Goal: Check status: Check status

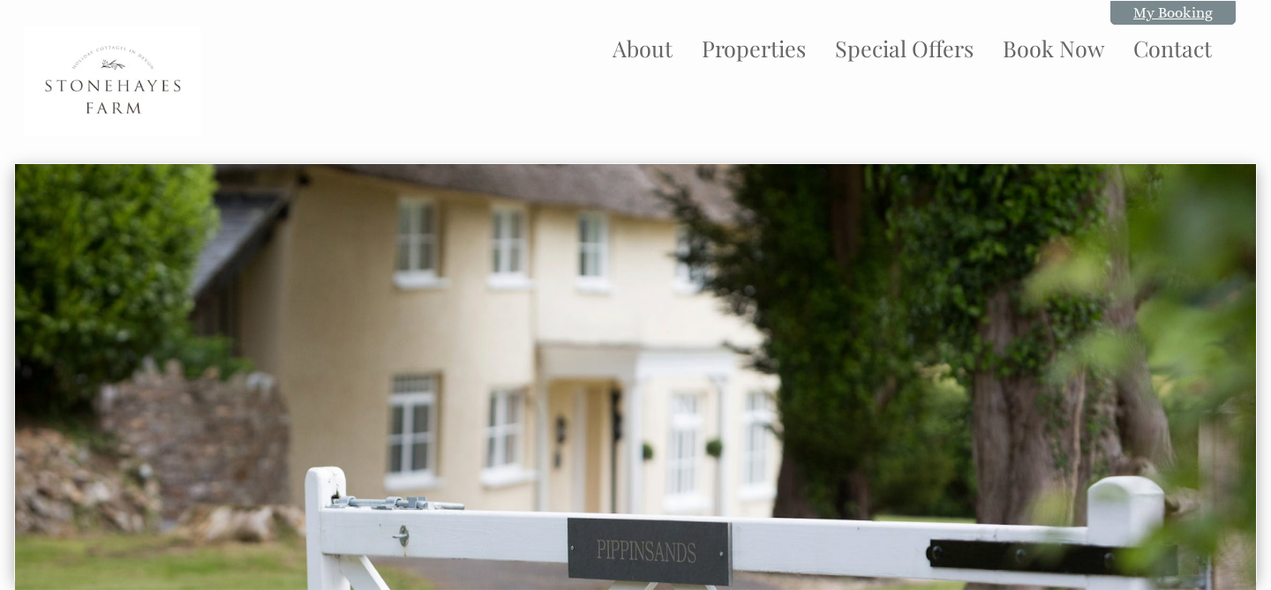
click at [1137, 21] on link "My Booking" at bounding box center [1172, 13] width 125 height 24
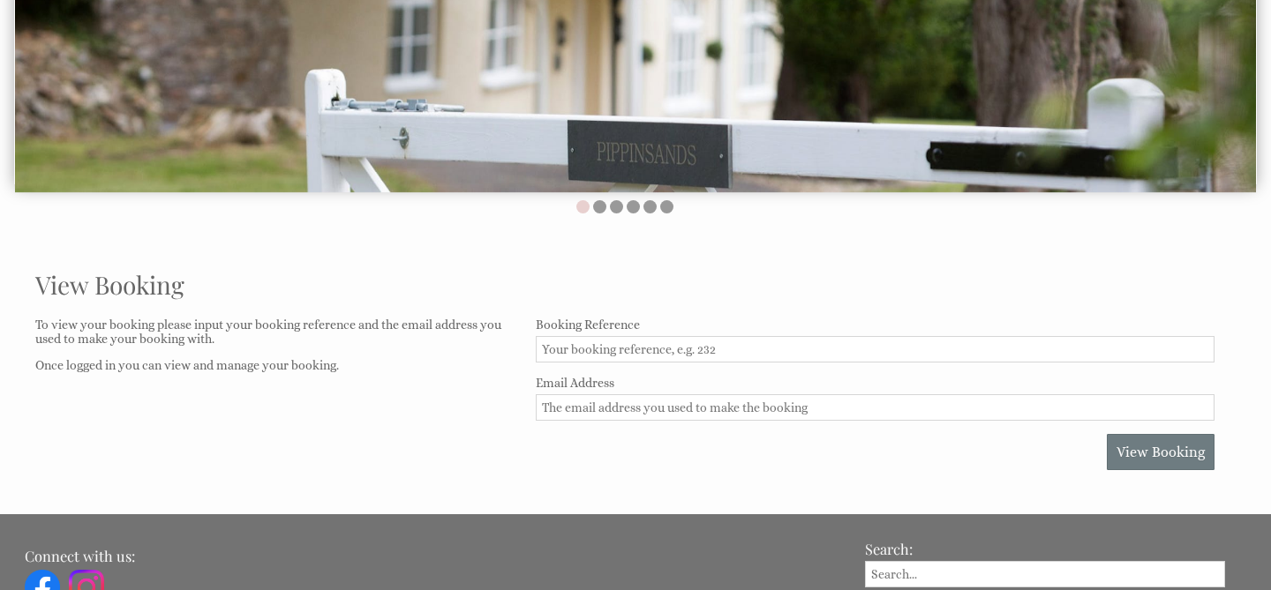
scroll to position [604, 0]
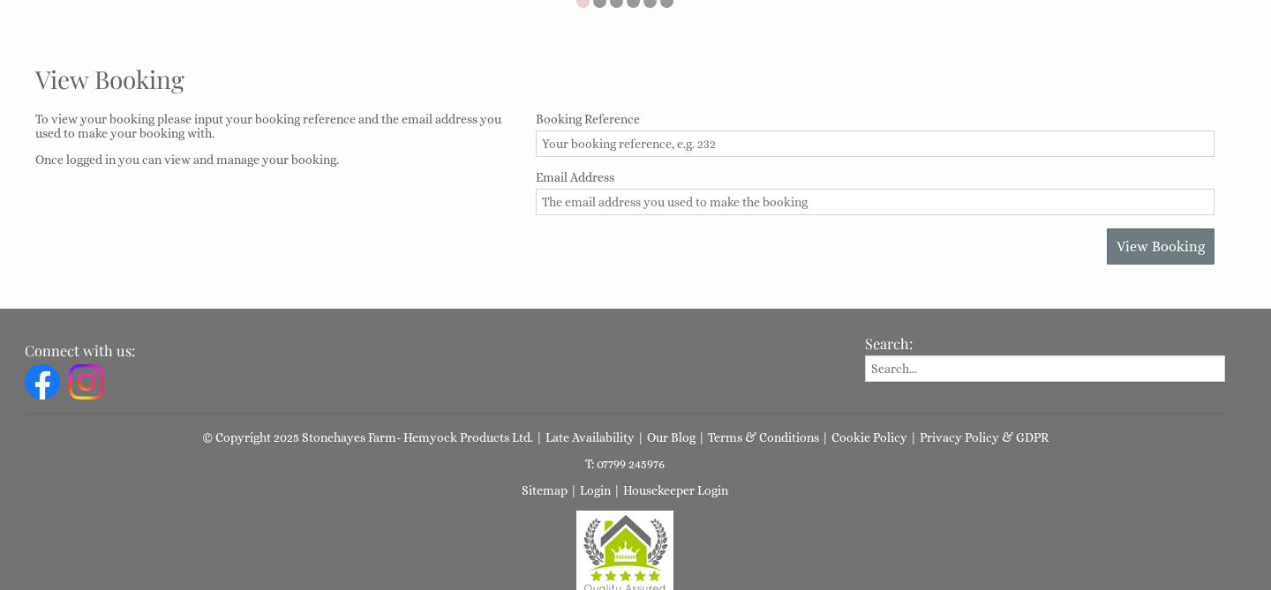
click at [844, 138] on input "Booking Reference" at bounding box center [875, 144] width 679 height 26
type input "936"
click at [695, 203] on input "Email Address" at bounding box center [875, 202] width 679 height 26
click at [1124, 242] on span "View Booking" at bounding box center [1160, 246] width 88 height 17
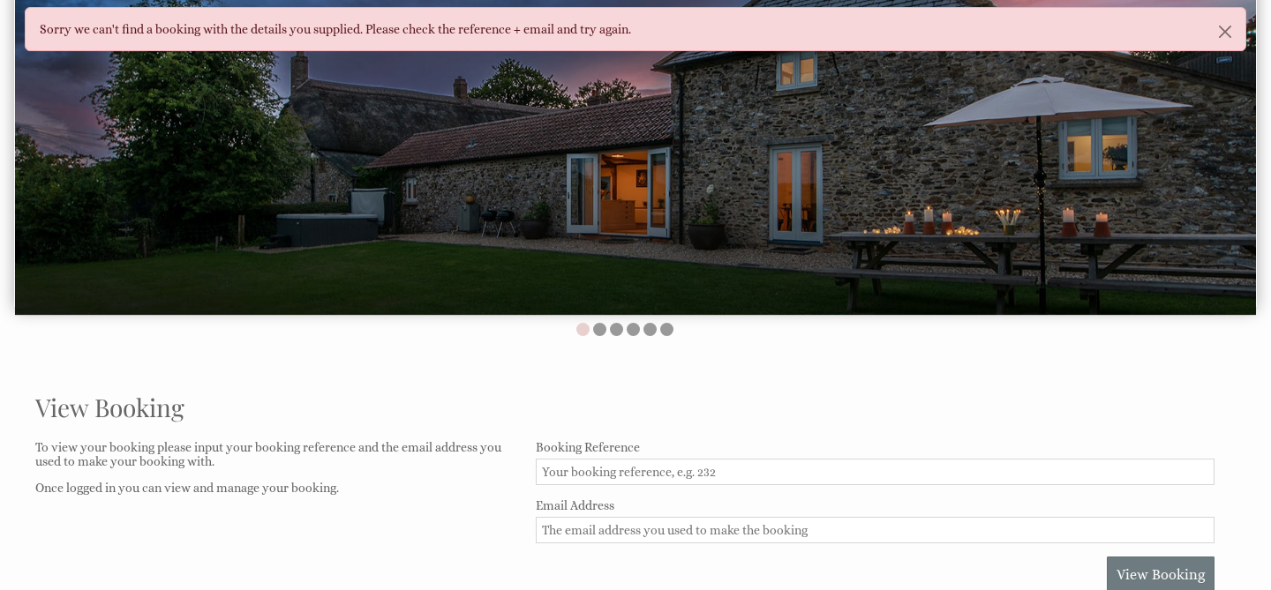
scroll to position [513, 0]
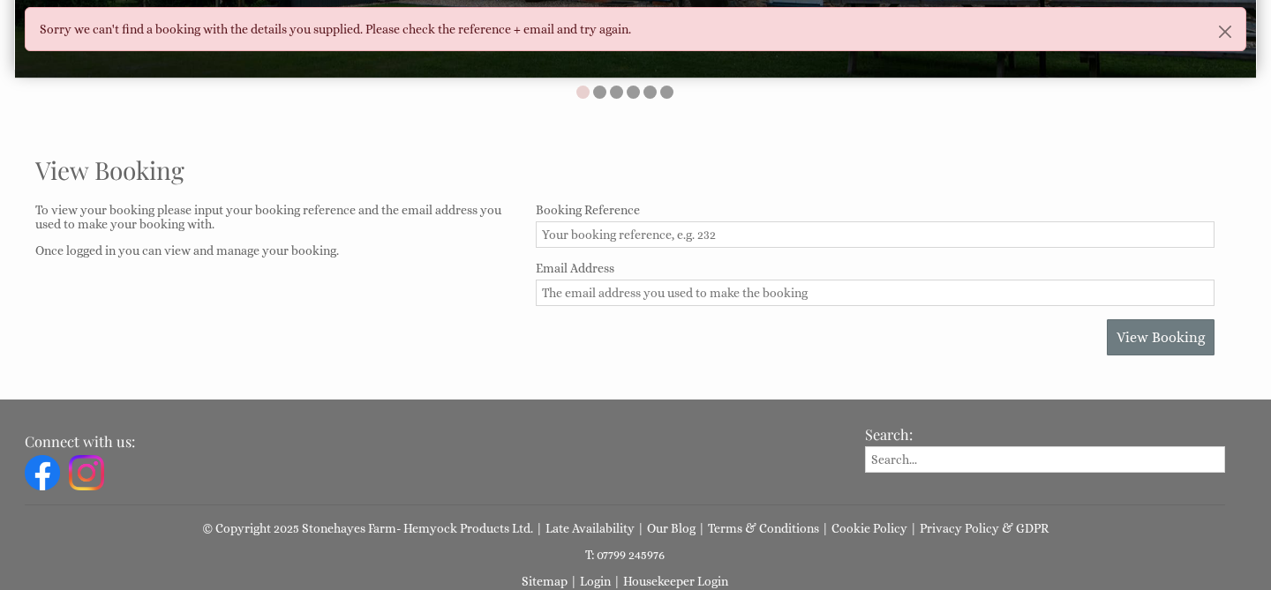
click at [686, 222] on input "Booking Reference" at bounding box center [875, 234] width 679 height 26
type input "936"
click at [662, 307] on form "Booking Reference 936 Email Address View Booking" at bounding box center [875, 279] width 679 height 153
click at [662, 299] on input "Email Address" at bounding box center [875, 293] width 679 height 26
type input "[EMAIL_ADDRESS][DOMAIN_NAME]"
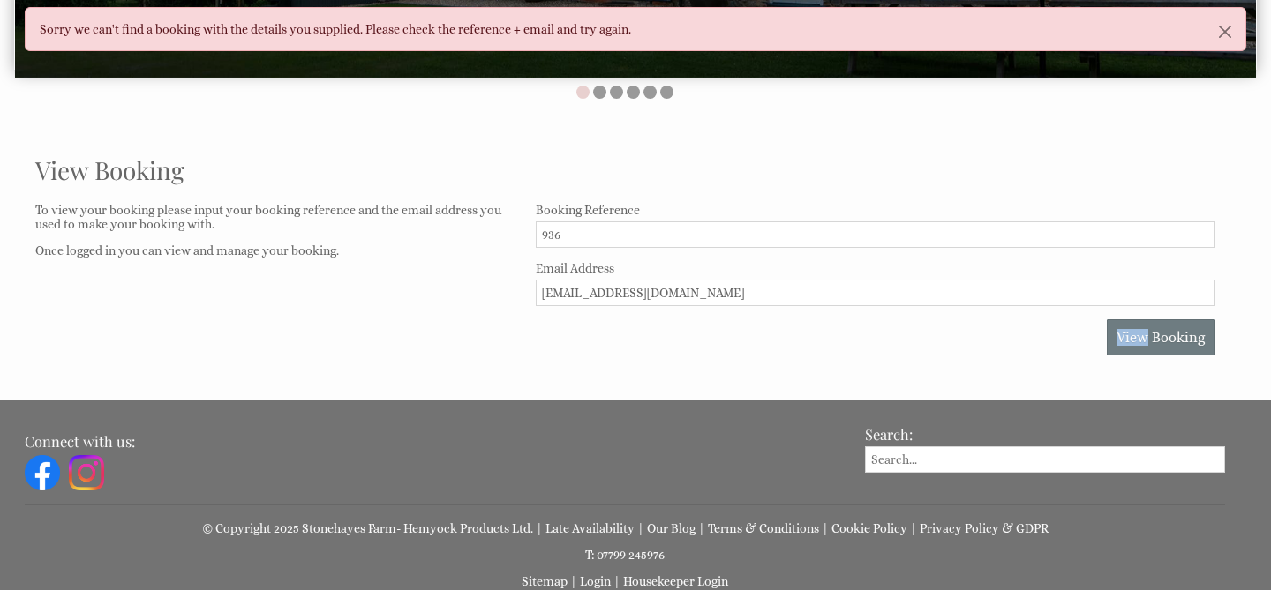
click at [674, 340] on div "View Booking" at bounding box center [875, 337] width 679 height 36
click at [1138, 332] on span "View Booking" at bounding box center [1160, 337] width 88 height 17
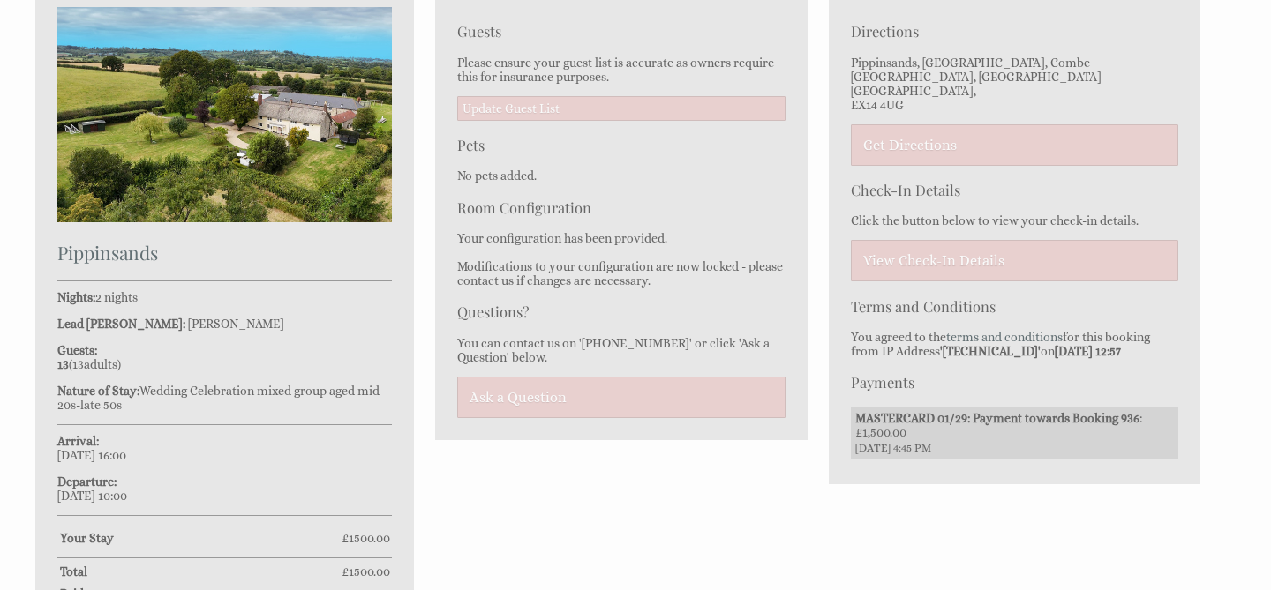
scroll to position [754, 0]
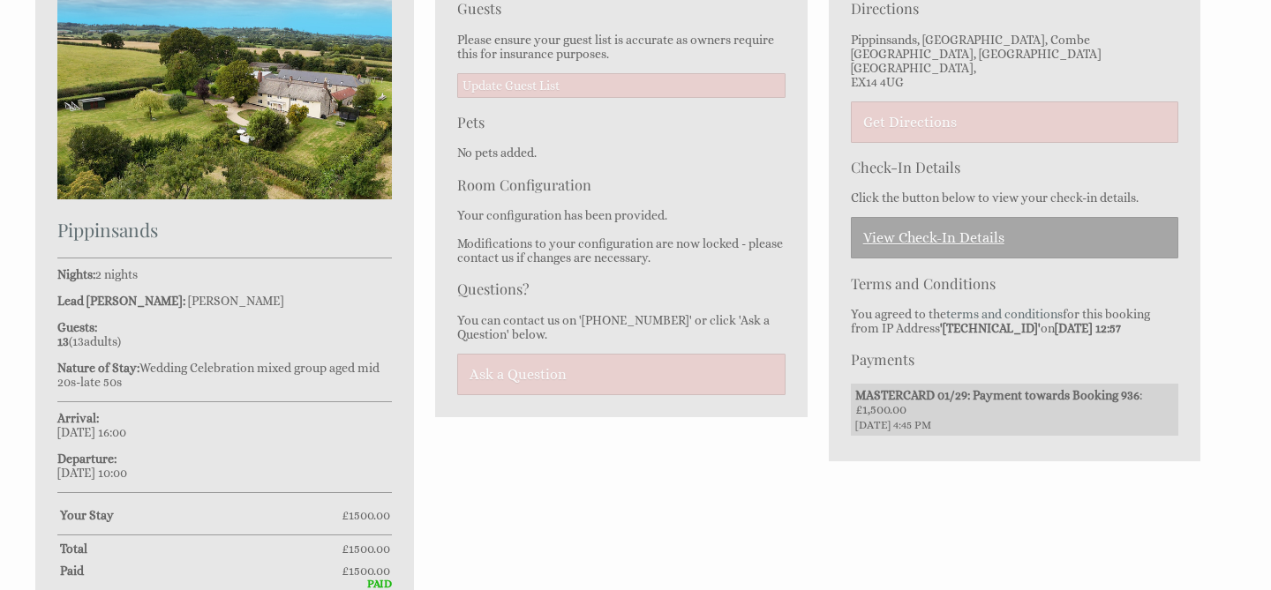
click at [944, 232] on link "View Check-In Details" at bounding box center [1014, 237] width 327 height 41
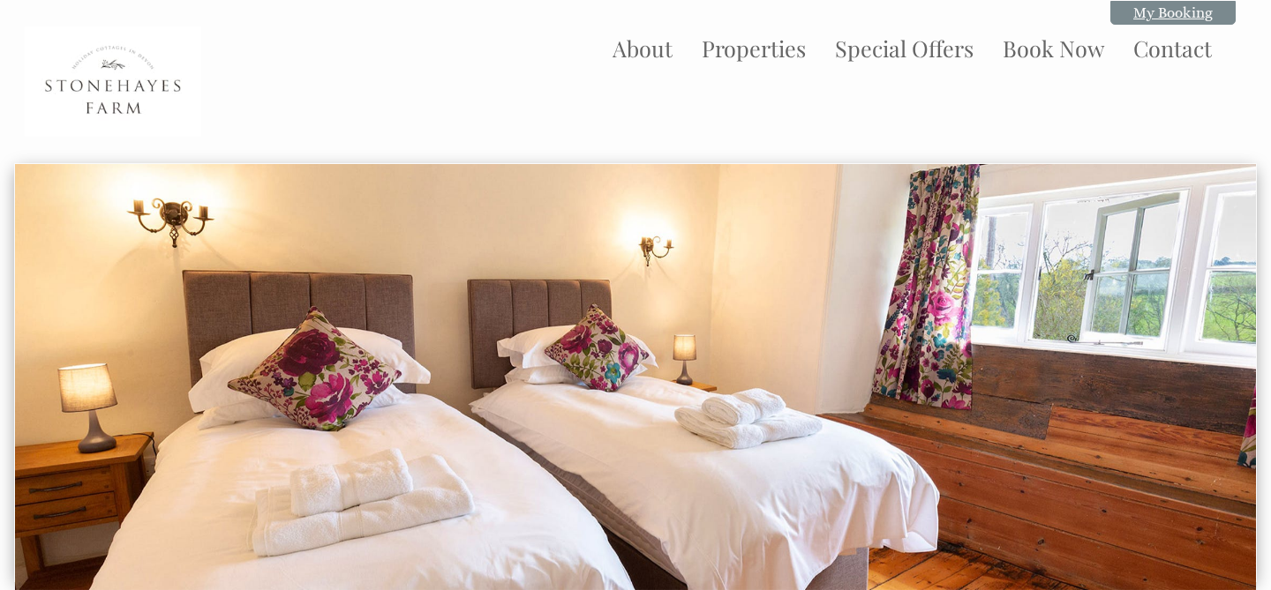
click at [1133, 18] on link "My Booking" at bounding box center [1172, 13] width 125 height 24
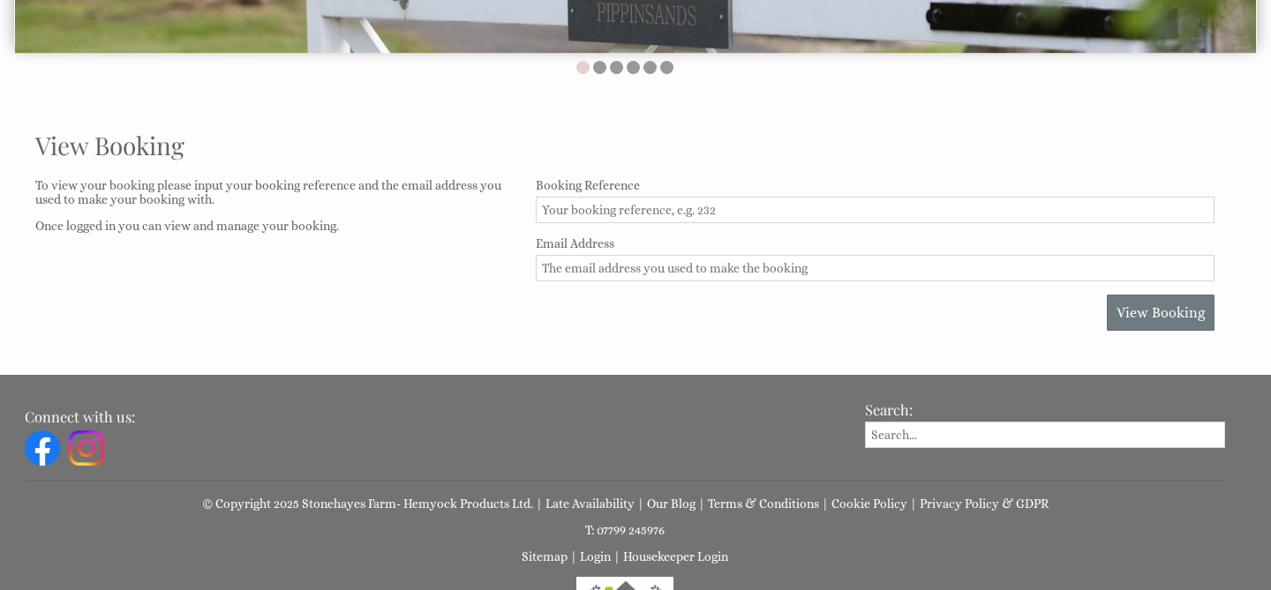
scroll to position [540, 0]
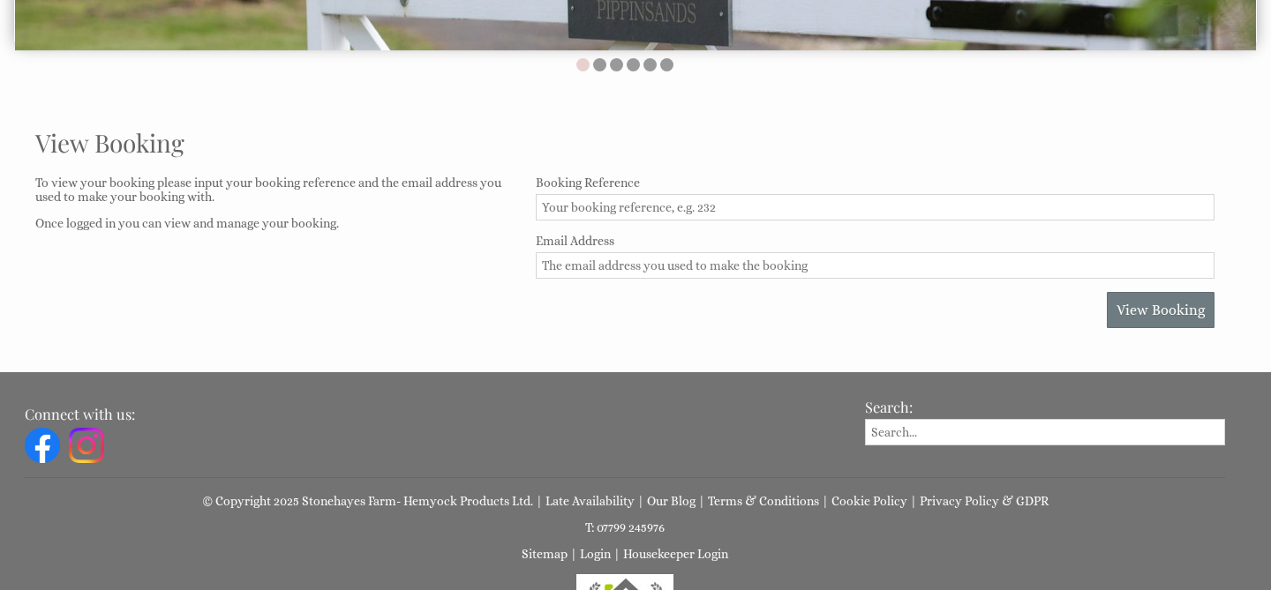
click at [748, 195] on input "Booking Reference" at bounding box center [875, 207] width 679 height 26
type input "936"
click at [679, 272] on input "Email Address" at bounding box center [875, 265] width 679 height 26
type input "[EMAIL_ADDRESS][DOMAIN_NAME]"
click at [811, 322] on div "View Booking" at bounding box center [875, 310] width 679 height 36
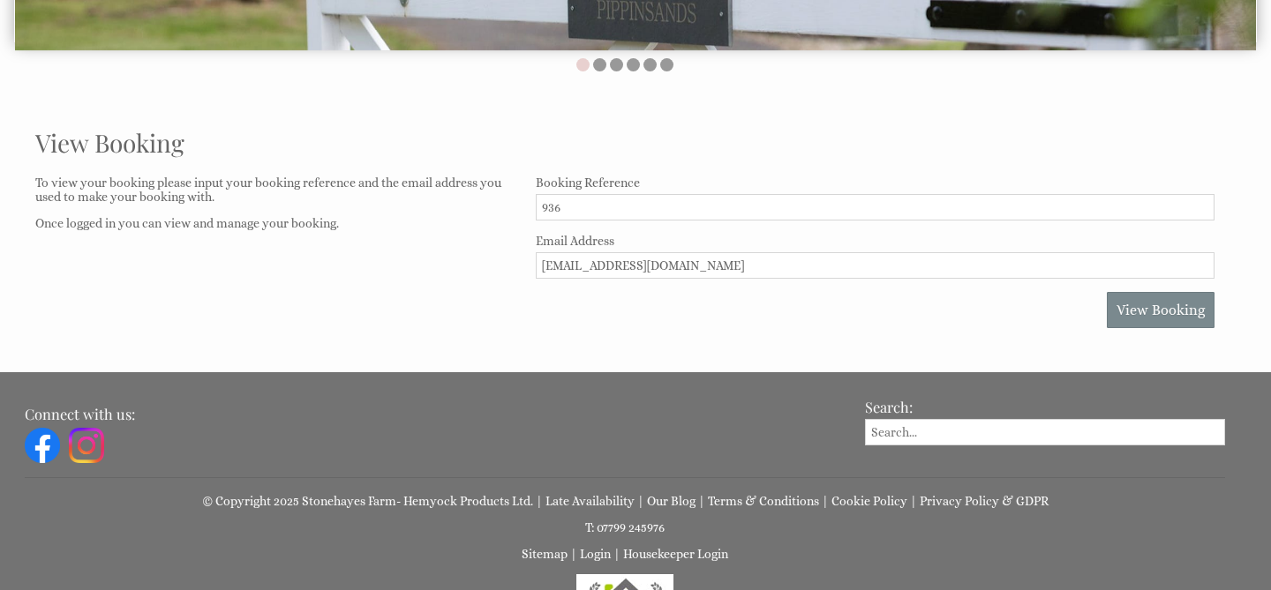
click at [1112, 306] on button "View Booking" at bounding box center [1161, 310] width 108 height 36
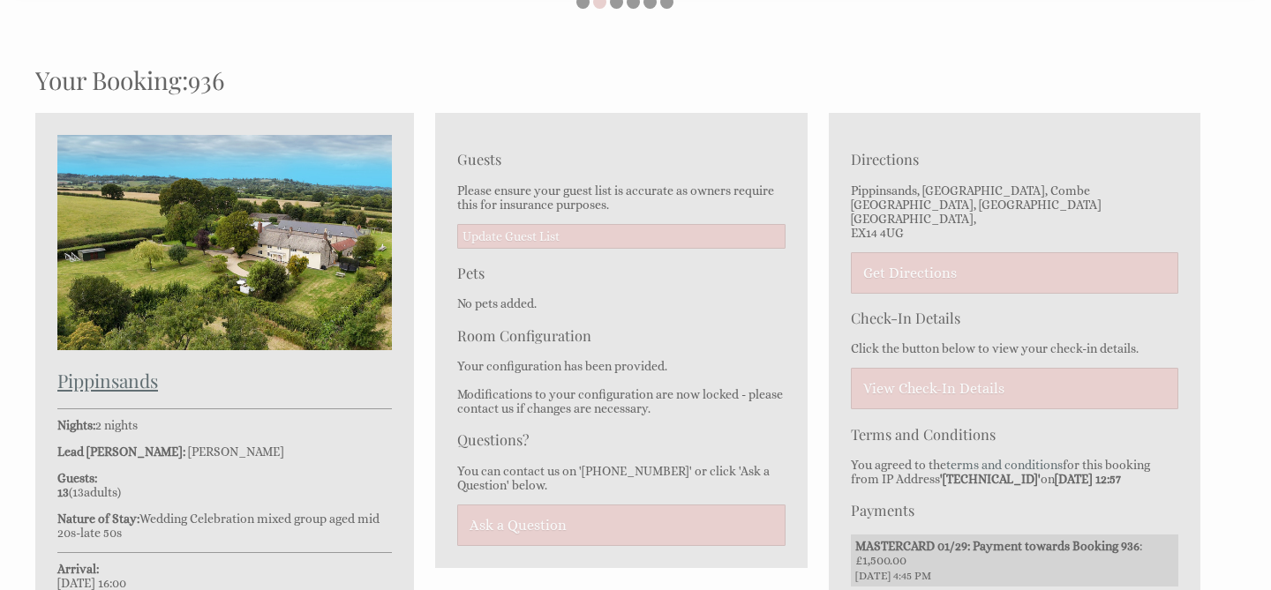
scroll to position [618, 0]
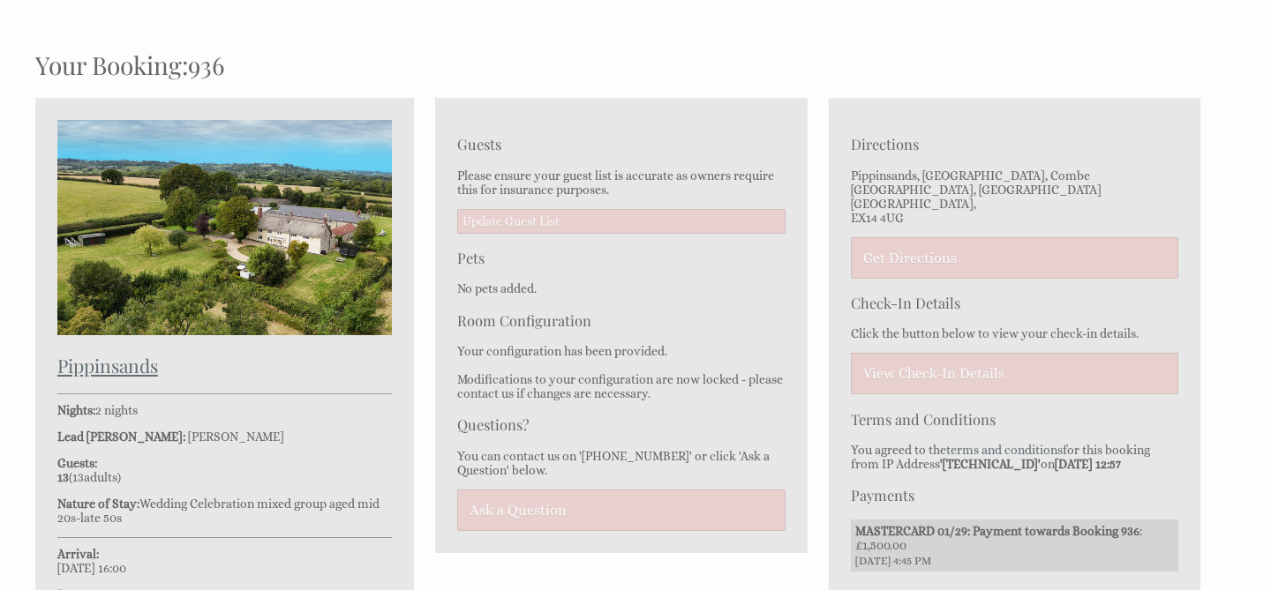
click at [265, 264] on img at bounding box center [224, 227] width 334 height 215
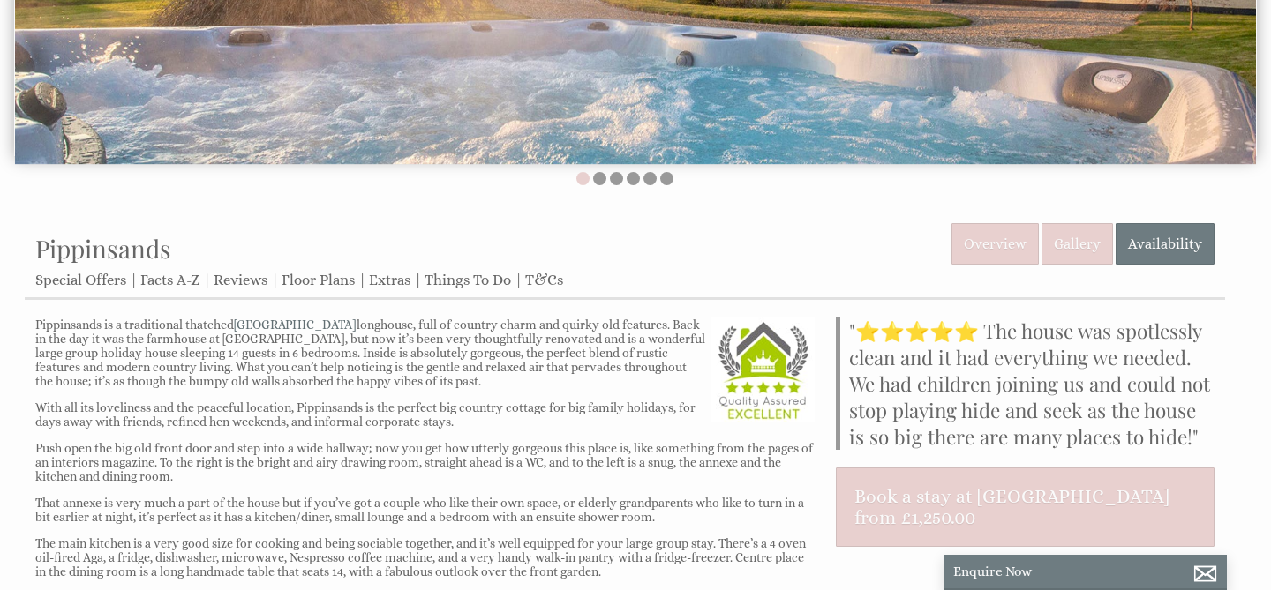
scroll to position [461, 0]
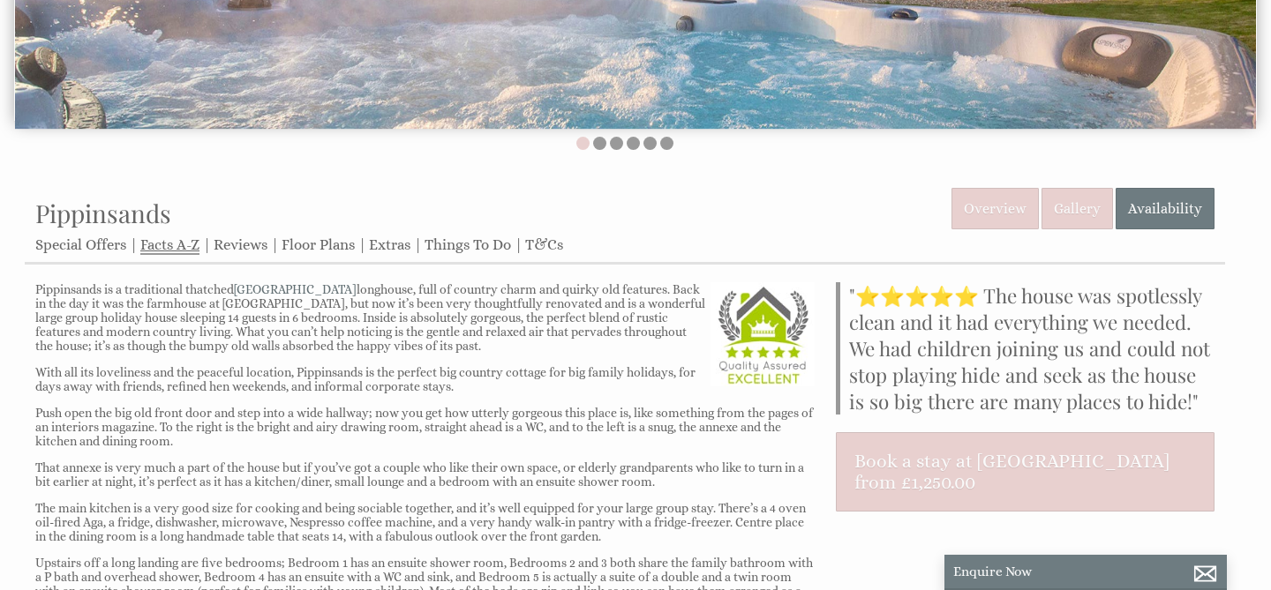
click at [149, 251] on link "Facts A-Z" at bounding box center [169, 245] width 59 height 19
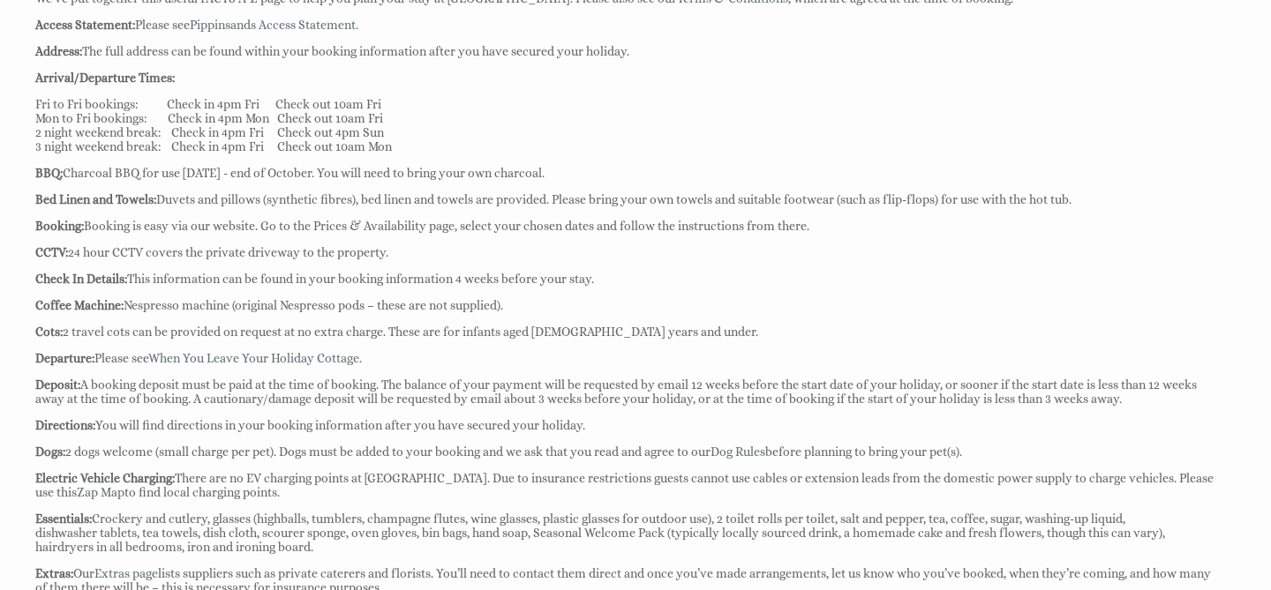
scroll to position [828, 0]
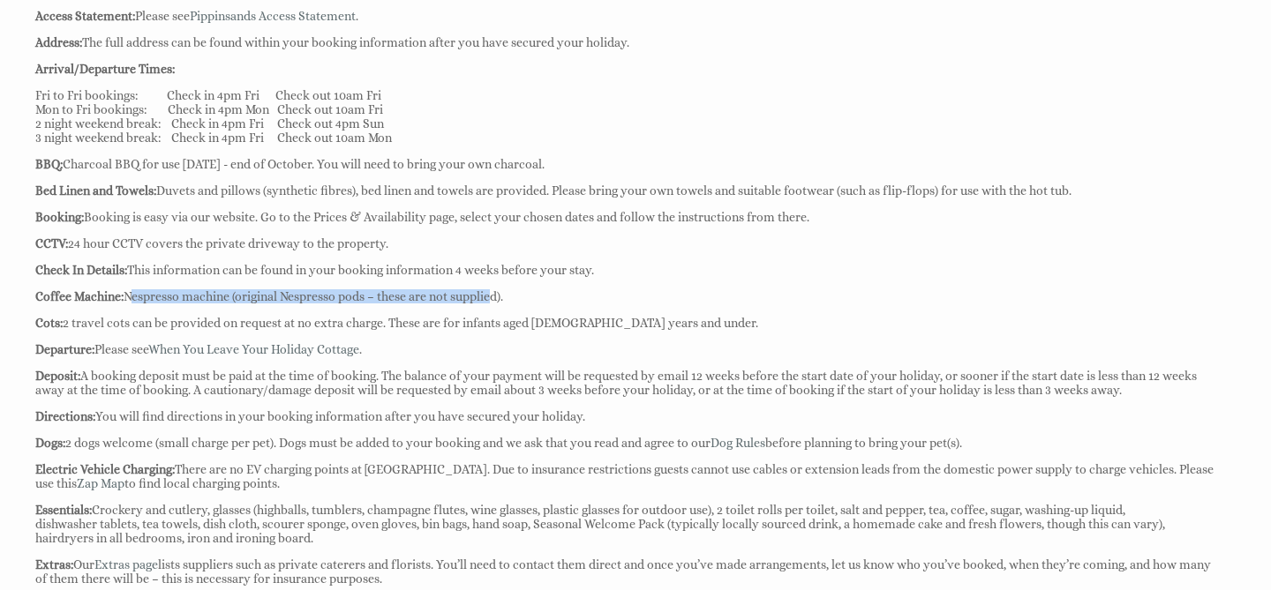
drag, startPoint x: 131, startPoint y: 296, endPoint x: 498, endPoint y: 300, distance: 367.1
click at [498, 301] on p "Coffee Machine: Nespresso machine (original Nespresso pods – these are not supp…" at bounding box center [624, 296] width 1179 height 14
click at [282, 301] on p "Coffee Machine: Nespresso machine (original Nespresso pods – these are not supp…" at bounding box center [624, 296] width 1179 height 14
drag, startPoint x: 240, startPoint y: 297, endPoint x: 368, endPoint y: 298, distance: 127.9
click at [368, 298] on p "Coffee Machine: Nespresso machine (original Nespresso pods – these are not supp…" at bounding box center [624, 296] width 1179 height 14
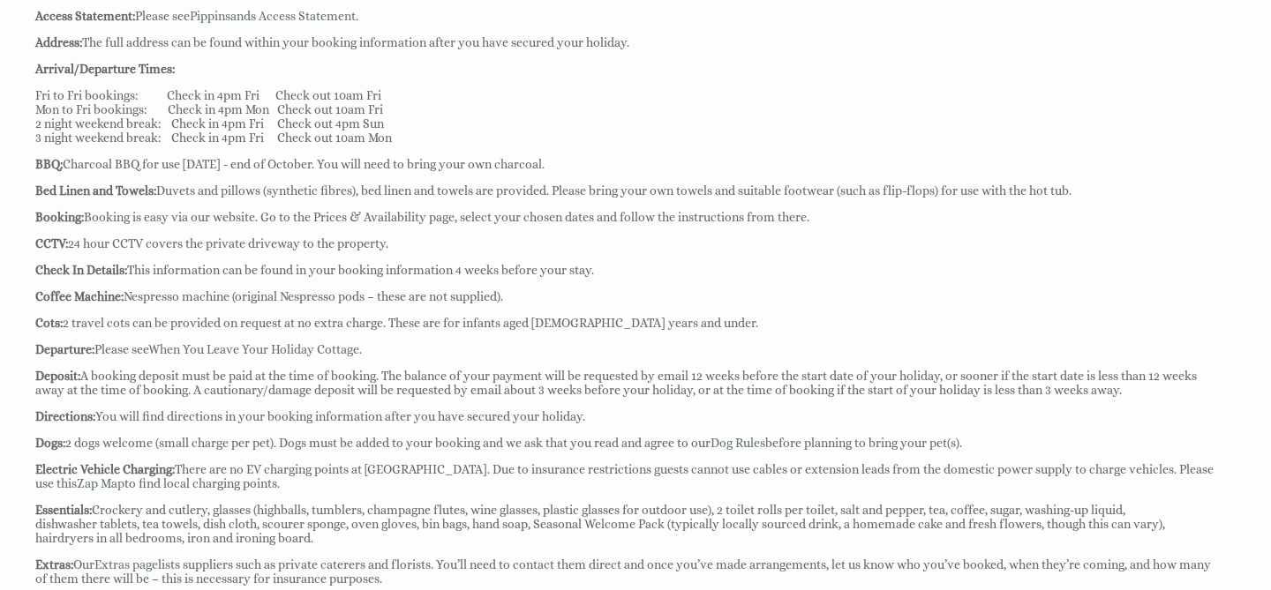
click at [345, 298] on p "Coffee Machine: Nespresso machine (original Nespresso pods – these are not supp…" at bounding box center [624, 296] width 1179 height 14
drag, startPoint x: 241, startPoint y: 298, endPoint x: 371, endPoint y: 297, distance: 129.7
click at [371, 299] on p "Coffee Machine: Nespresso machine (original Nespresso pods – these are not supp…" at bounding box center [624, 296] width 1179 height 14
click at [497, 265] on p "Check In Details: This information can be found in your booking information 4 w…" at bounding box center [624, 270] width 1179 height 14
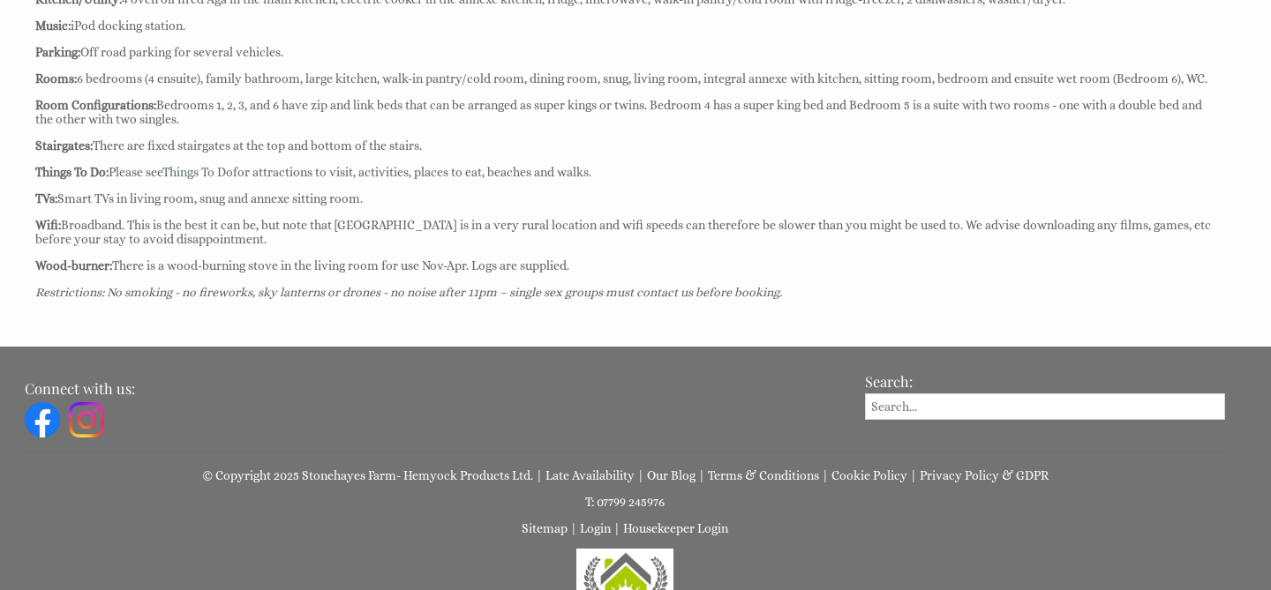
scroll to position [1667, 0]
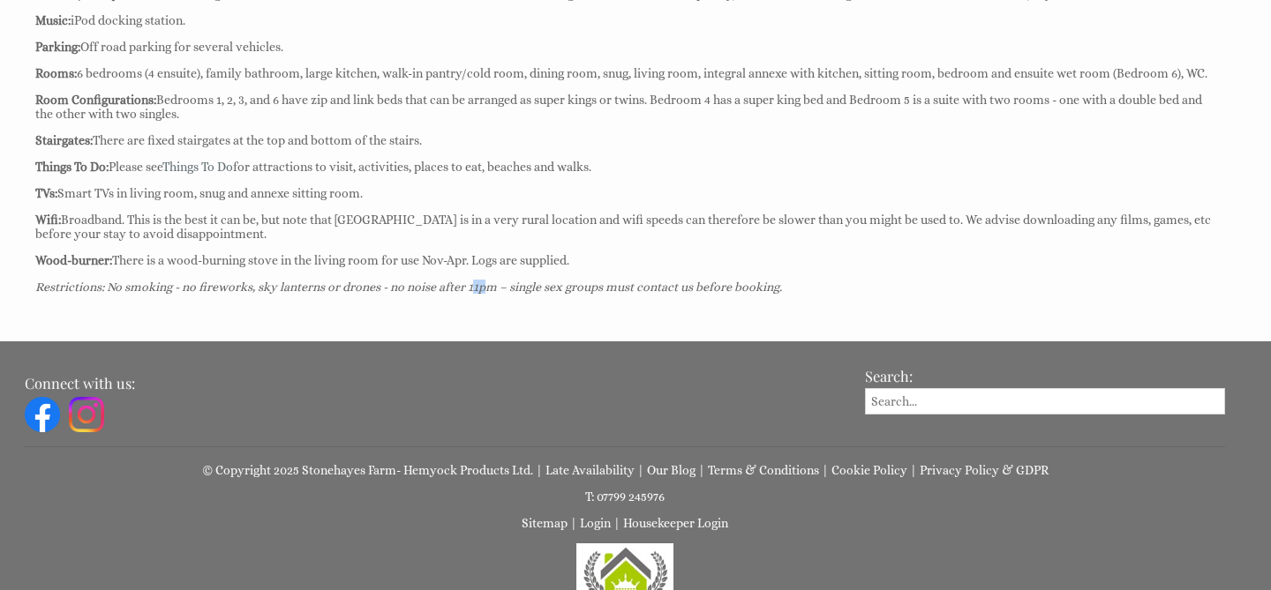
drag, startPoint x: 474, startPoint y: 276, endPoint x: 494, endPoint y: 276, distance: 20.3
click at [494, 280] on em "Restrictions: No smoking - no fireworks, sky lanterns or drones - no noise afte…" at bounding box center [408, 287] width 746 height 14
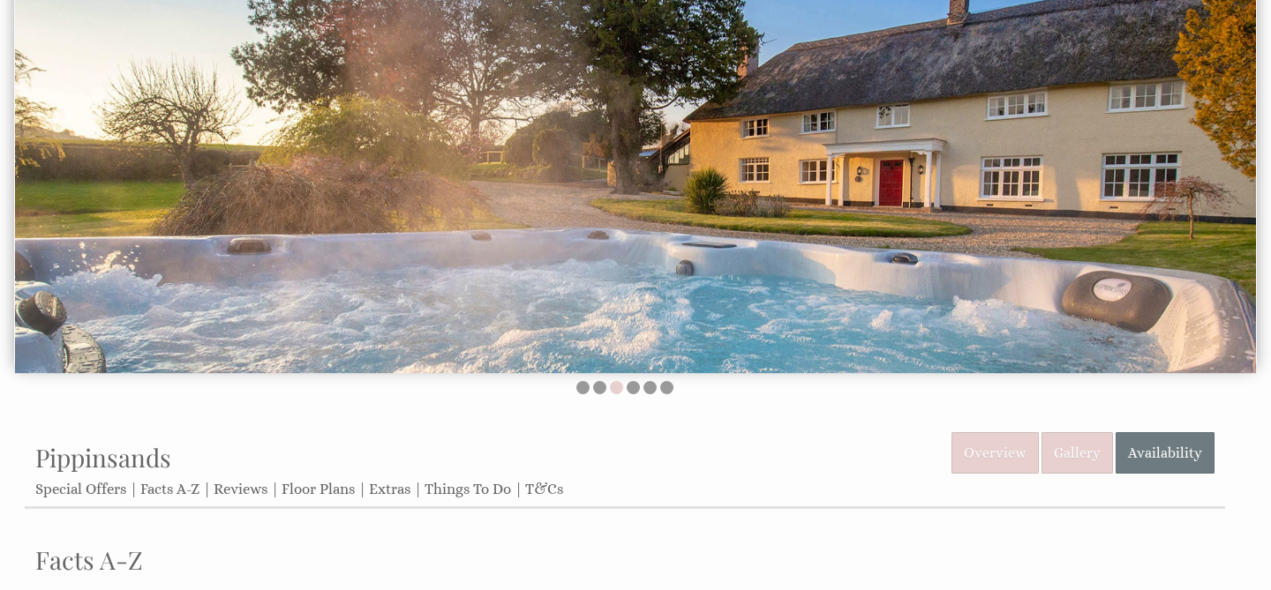
scroll to position [0, 0]
